Goal: Information Seeking & Learning: Learn about a topic

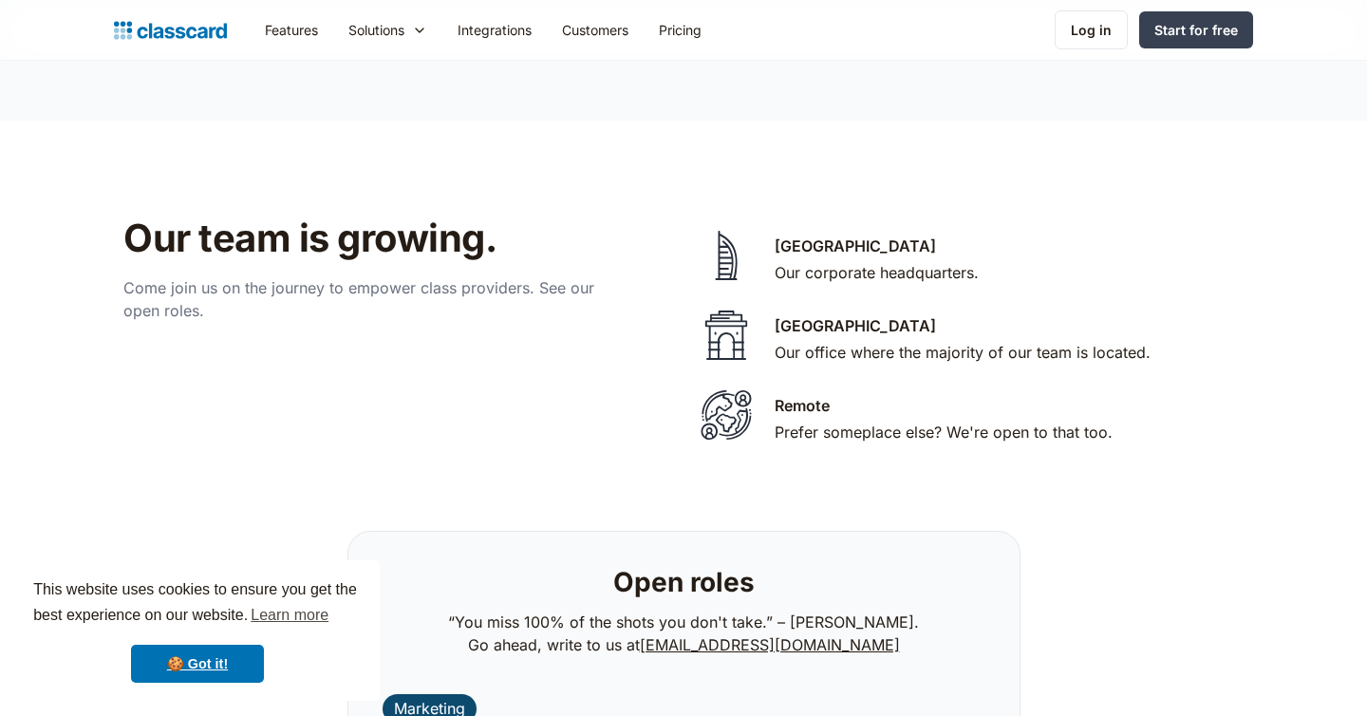
scroll to position [3862, 0]
drag, startPoint x: 800, startPoint y: 228, endPoint x: 800, endPoint y: 256, distance: 28.5
click at [800, 255] on div "[GEOGRAPHIC_DATA] Our corporate headquarters." at bounding box center [877, 260] width 204 height 53
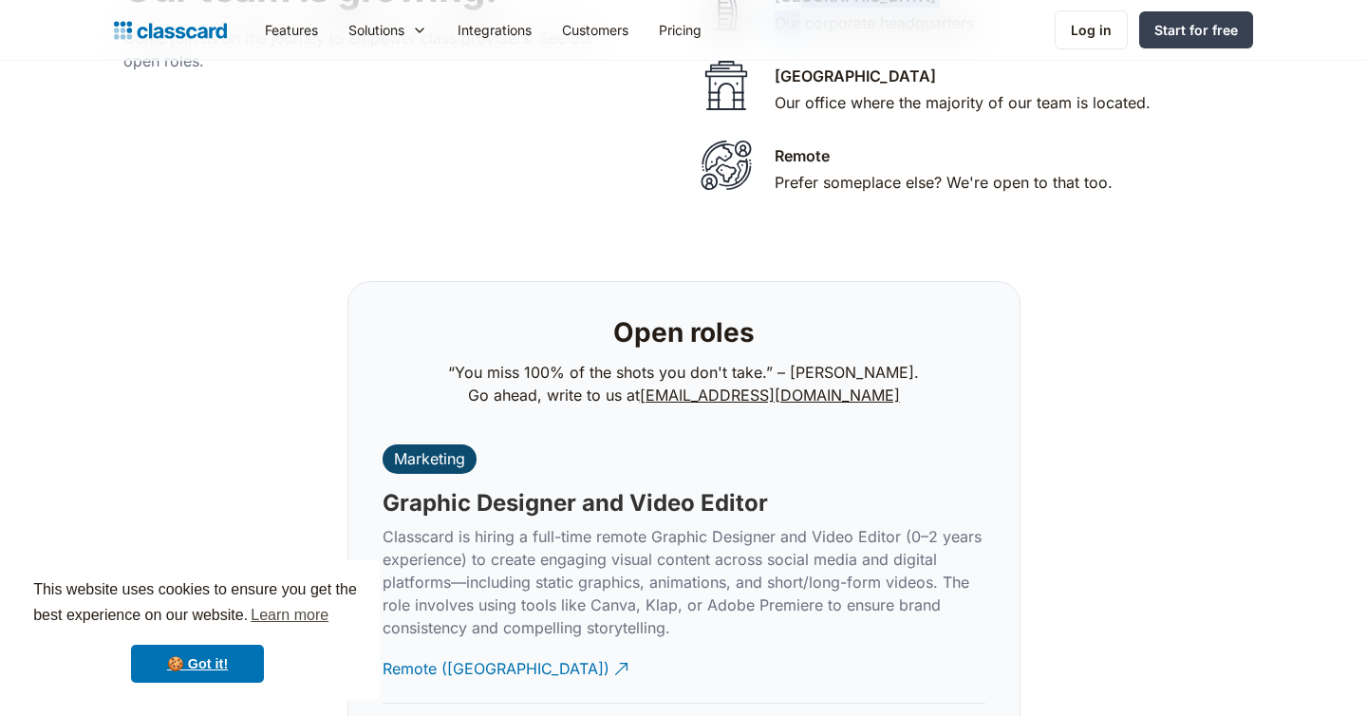
scroll to position [4112, 0]
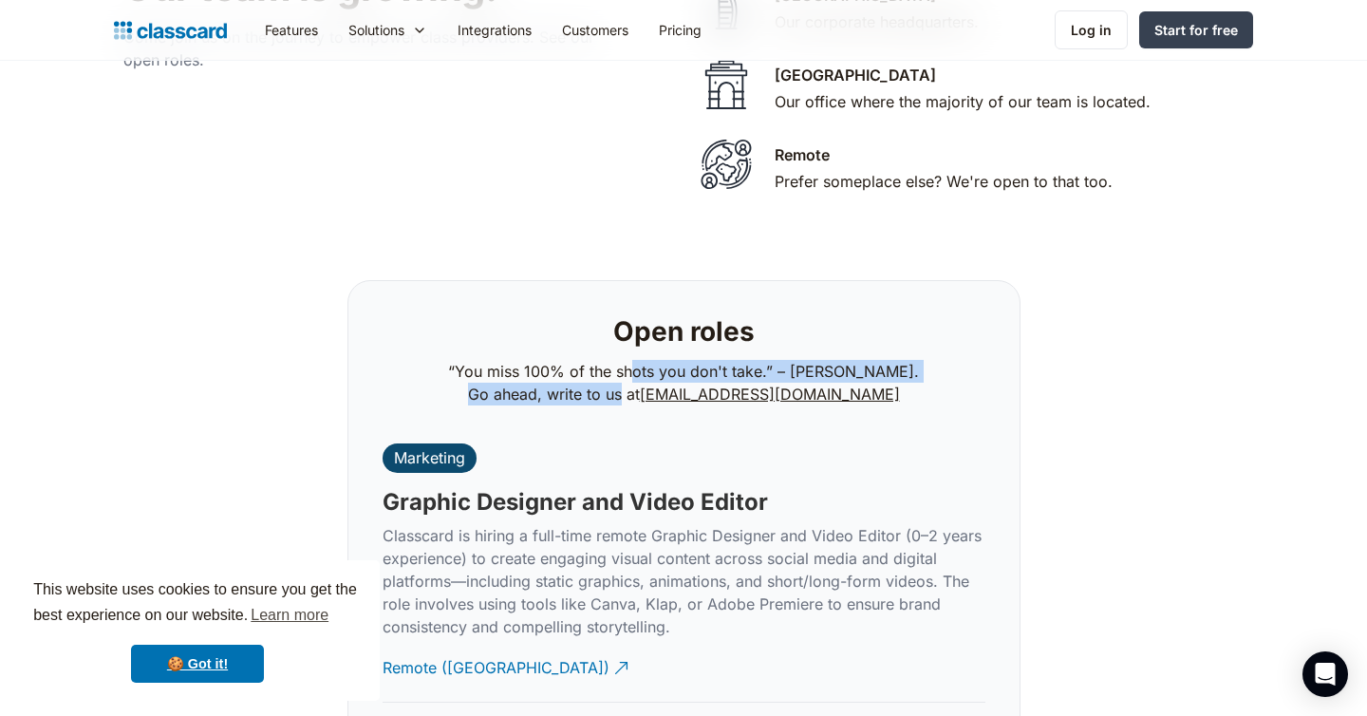
drag, startPoint x: 648, startPoint y: 351, endPoint x: 648, endPoint y: 372, distance: 20.9
click at [648, 372] on p "“You miss 100% of the shots you don't take.” – [PERSON_NAME]. Go ahead, write t…" at bounding box center [683, 383] width 471 height 46
click at [647, 370] on p "“You miss 100% of the shots you don't take.” – [PERSON_NAME]. Go ahead, write t…" at bounding box center [683, 383] width 471 height 46
drag, startPoint x: 643, startPoint y: 351, endPoint x: 643, endPoint y: 369, distance: 18.0
click at [643, 369] on p "“You miss 100% of the shots you don't take.” – [PERSON_NAME]. Go ahead, write t…" at bounding box center [683, 383] width 471 height 46
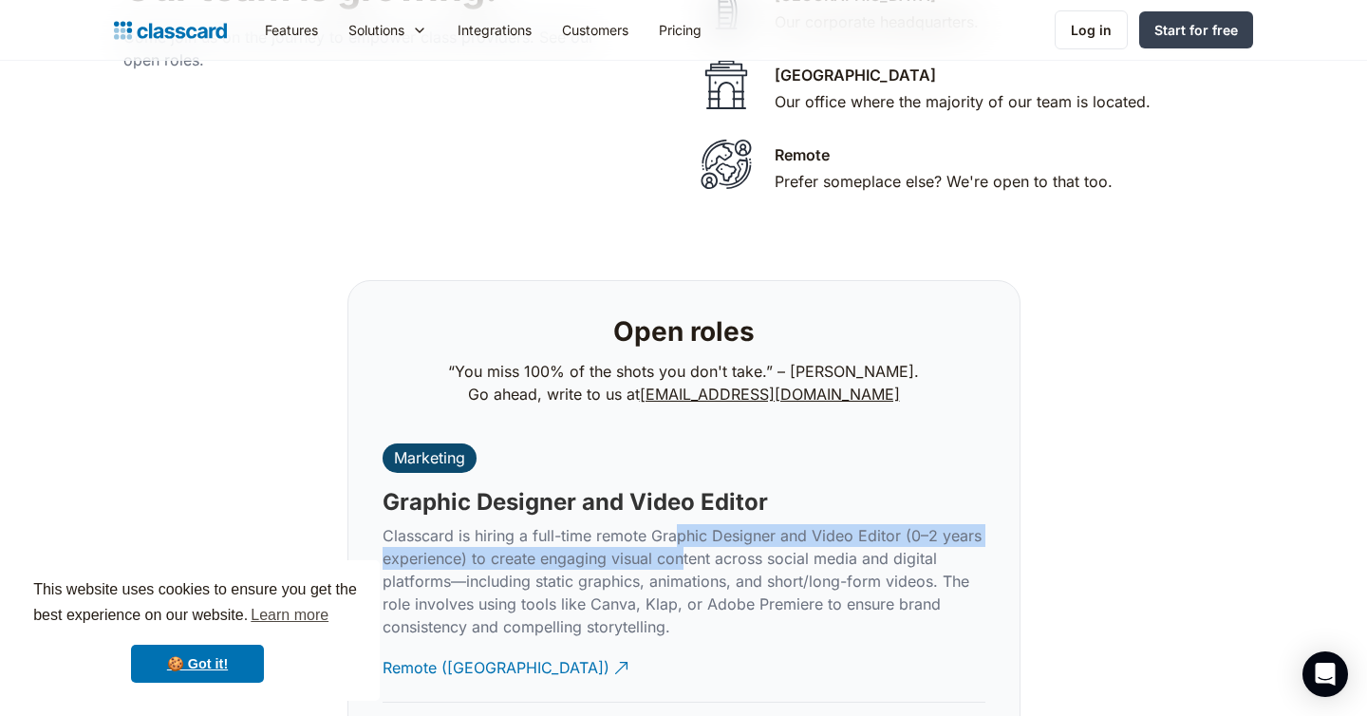
drag, startPoint x: 680, startPoint y: 510, endPoint x: 680, endPoint y: 529, distance: 19.0
click at [680, 529] on p "Classcard is hiring a full-time remote Graphic Designer and Video Editor (0–2 y…" at bounding box center [684, 581] width 603 height 114
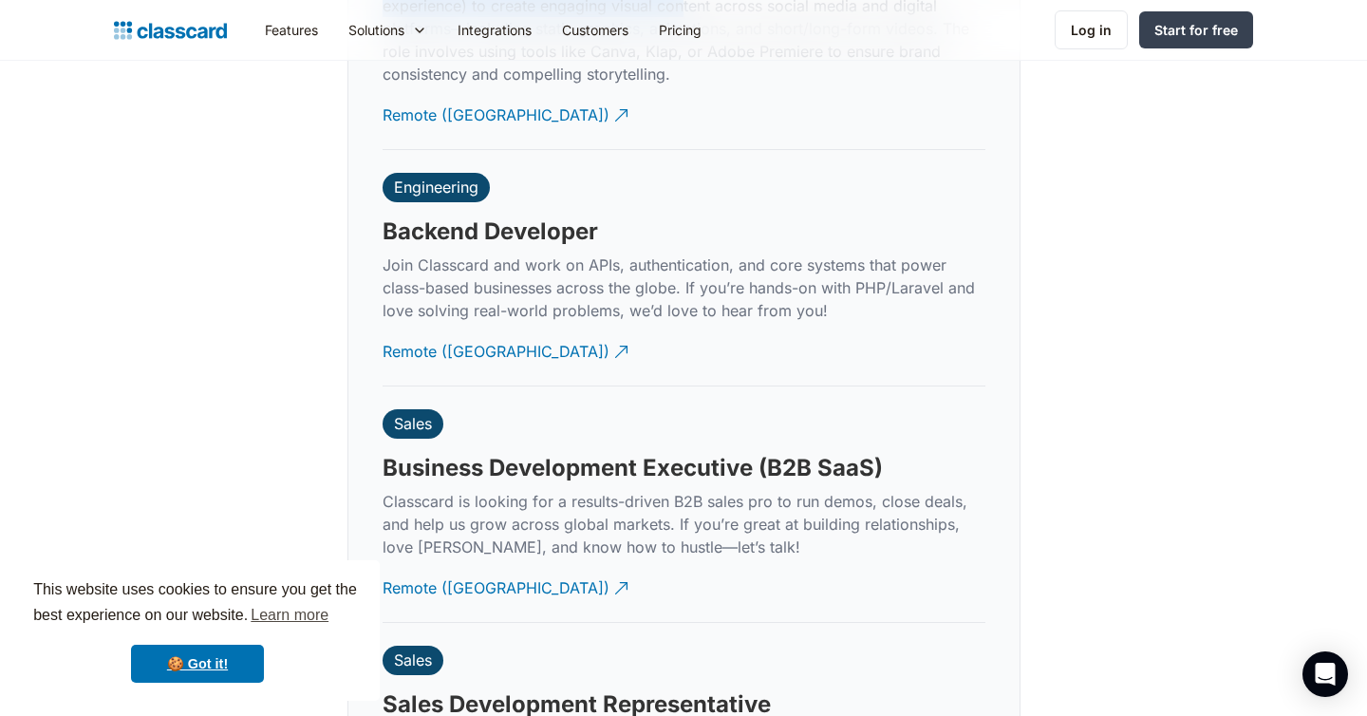
scroll to position [4692, 0]
